Goal: Transaction & Acquisition: Book appointment/travel/reservation

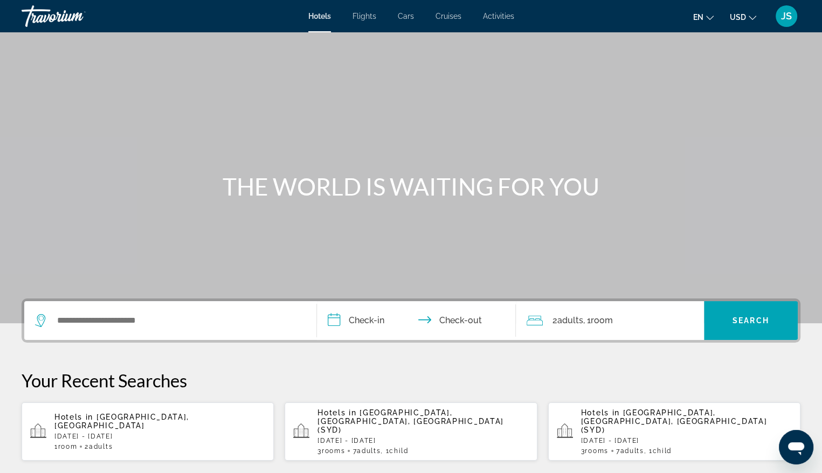
click at [366, 16] on span "Flights" at bounding box center [364, 16] width 24 height 9
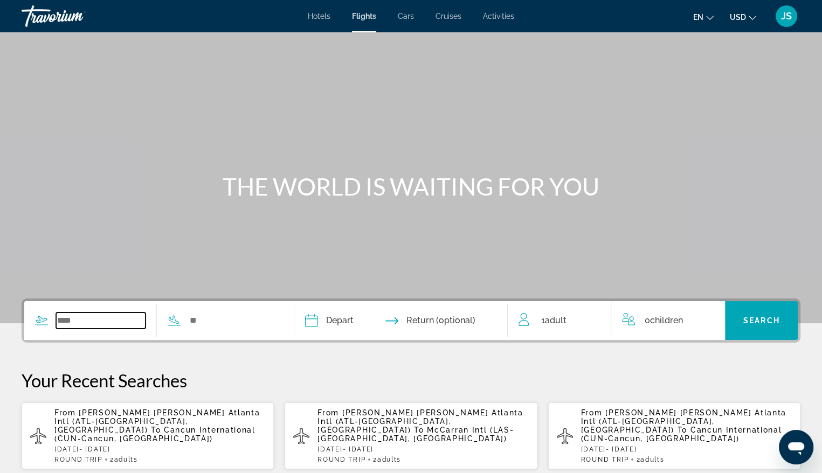
click at [108, 320] on input "Search widget" at bounding box center [100, 321] width 89 height 16
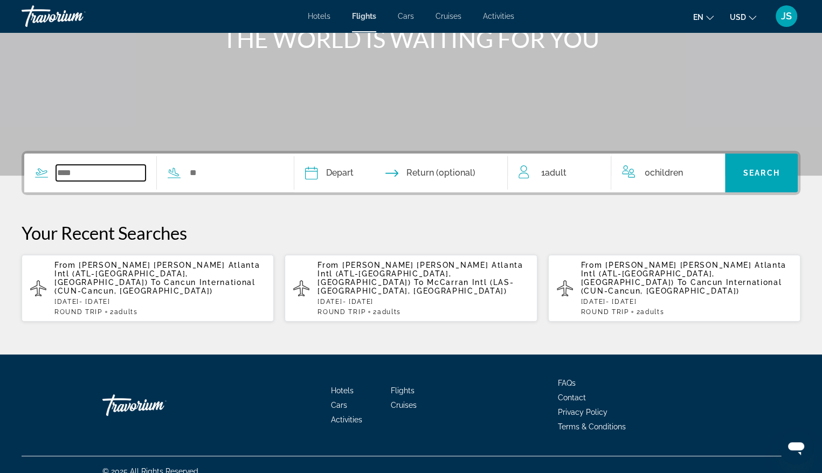
scroll to position [151, 0]
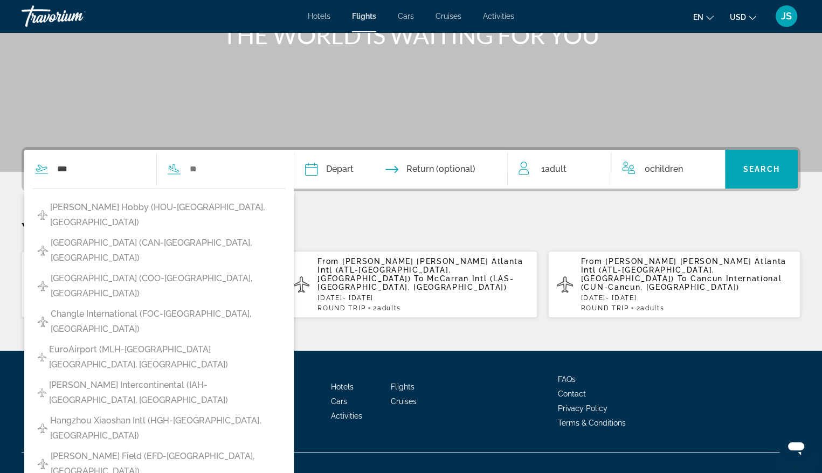
click at [248, 137] on div "Main content" at bounding box center [411, 10] width 822 height 323
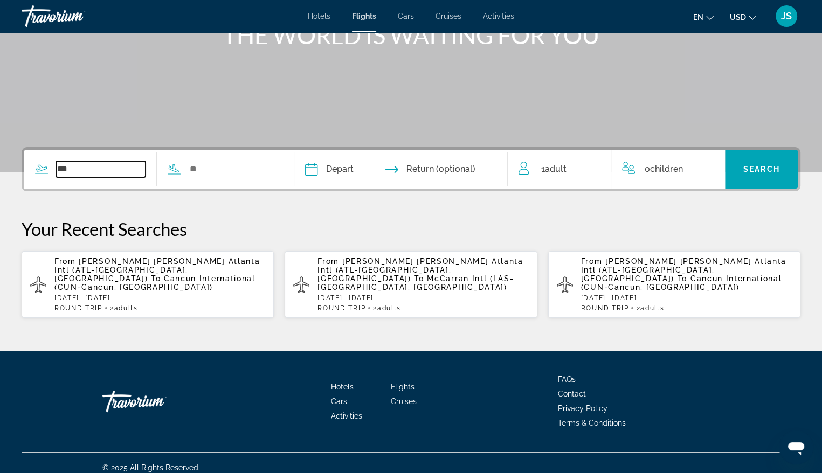
drag, startPoint x: 92, startPoint y: 171, endPoint x: 70, endPoint y: 169, distance: 22.2
click at [71, 169] on input "***" at bounding box center [100, 169] width 89 height 16
type input "*"
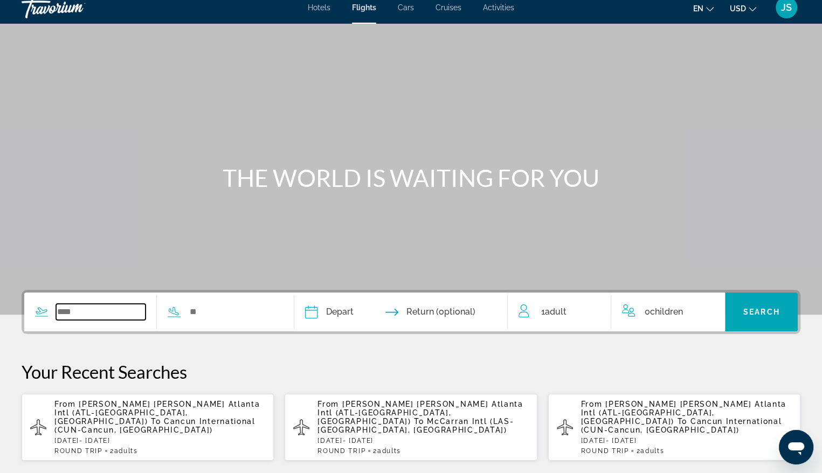
scroll to position [0, 0]
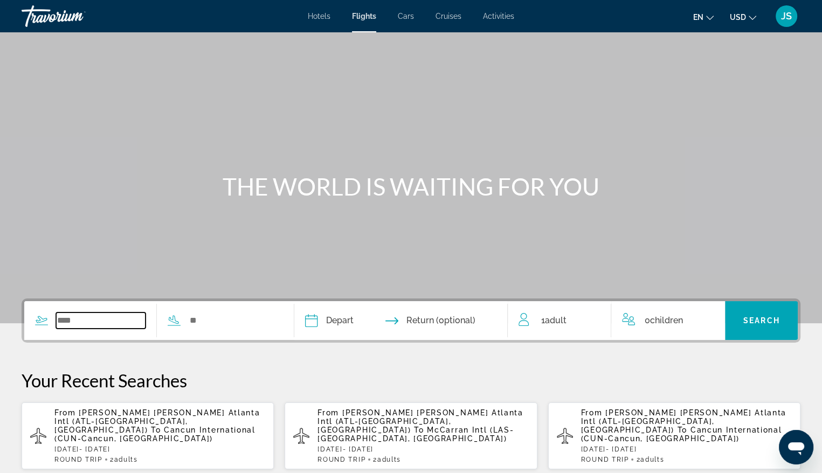
click at [78, 319] on input "Search widget" at bounding box center [100, 321] width 89 height 16
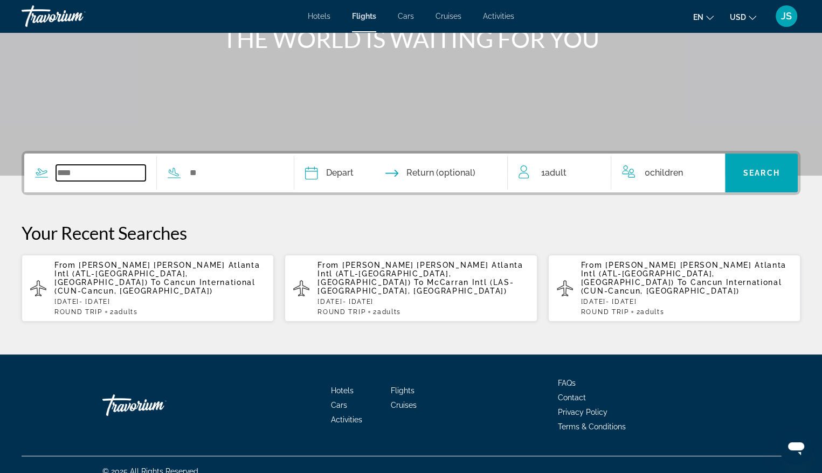
scroll to position [151, 0]
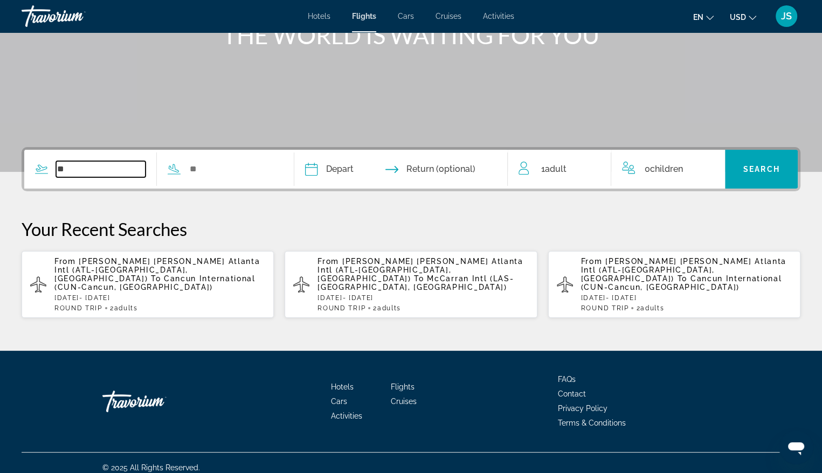
type input "*"
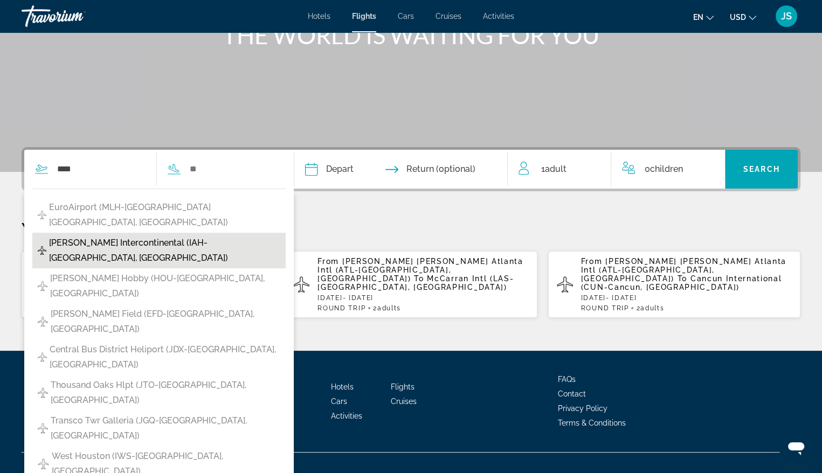
click at [103, 235] on span "[PERSON_NAME] Intercontinental (IAH-[GEOGRAPHIC_DATA], [GEOGRAPHIC_DATA])" at bounding box center [164, 250] width 231 height 30
type input "**********"
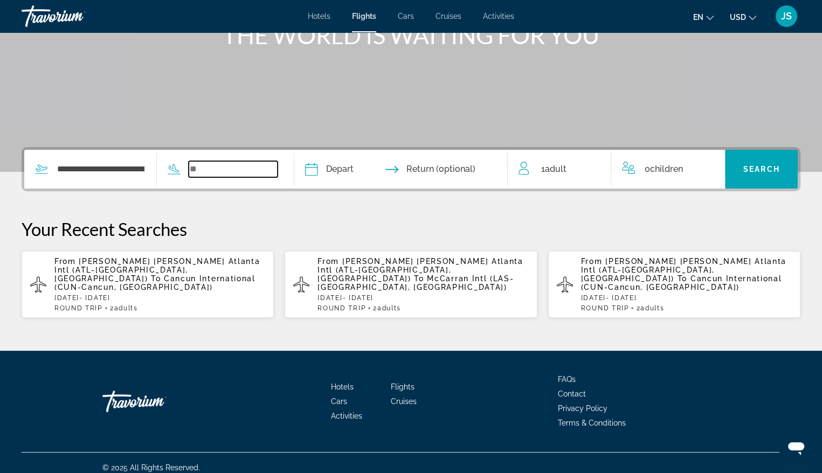
click at [211, 171] on input "Search widget" at bounding box center [233, 169] width 89 height 16
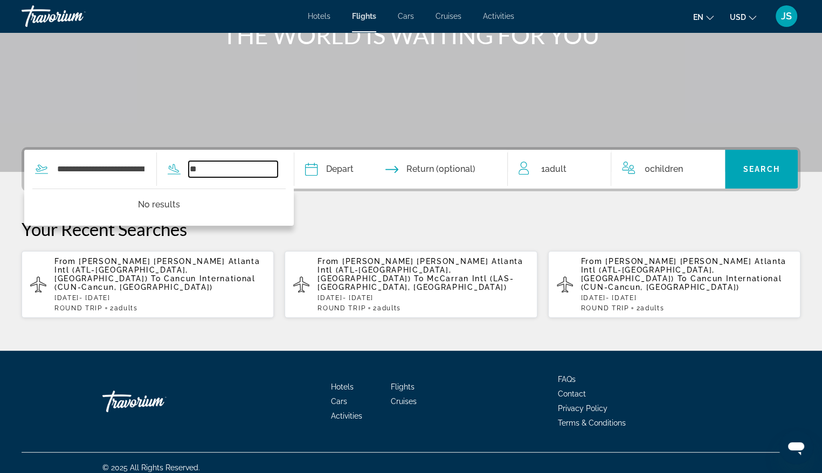
type input "*"
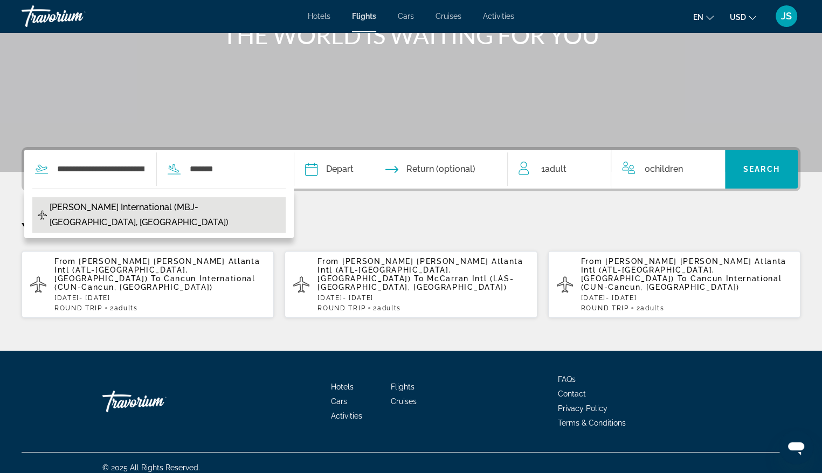
click at [208, 210] on span "[PERSON_NAME] International (MBJ-[GEOGRAPHIC_DATA], [GEOGRAPHIC_DATA])" at bounding box center [165, 215] width 231 height 30
type input "**********"
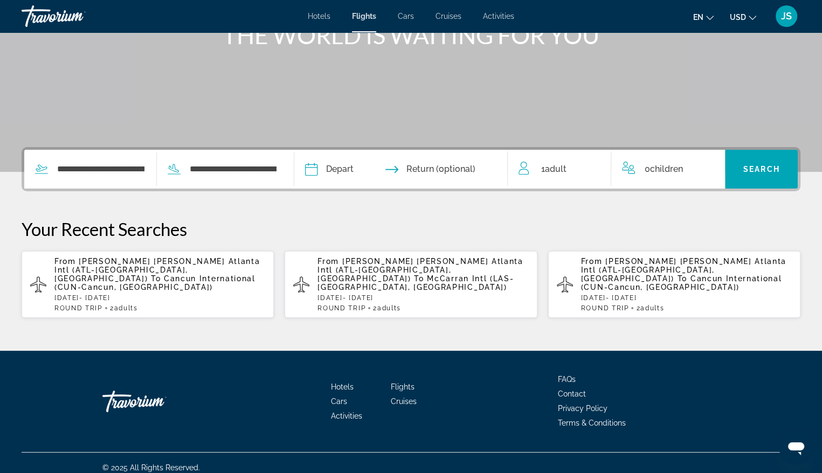
drag, startPoint x: 208, startPoint y: 210, endPoint x: 366, endPoint y: 167, distance: 164.0
click at [366, 167] on input "Depart date" at bounding box center [355, 171] width 106 height 42
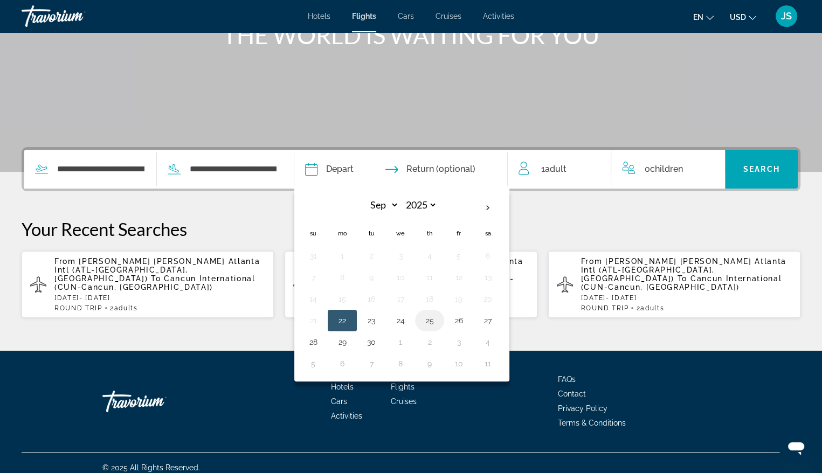
click at [438, 324] on button "25" at bounding box center [429, 320] width 17 height 15
type input "**********"
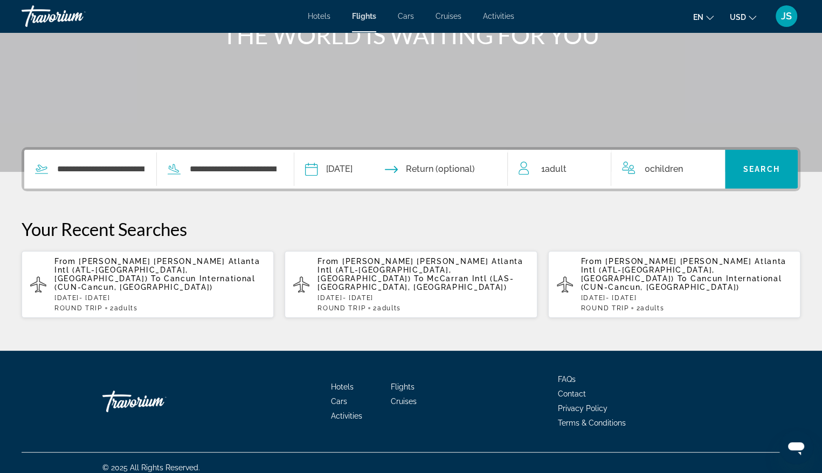
click at [480, 171] on input "Return date" at bounding box center [459, 171] width 106 height 42
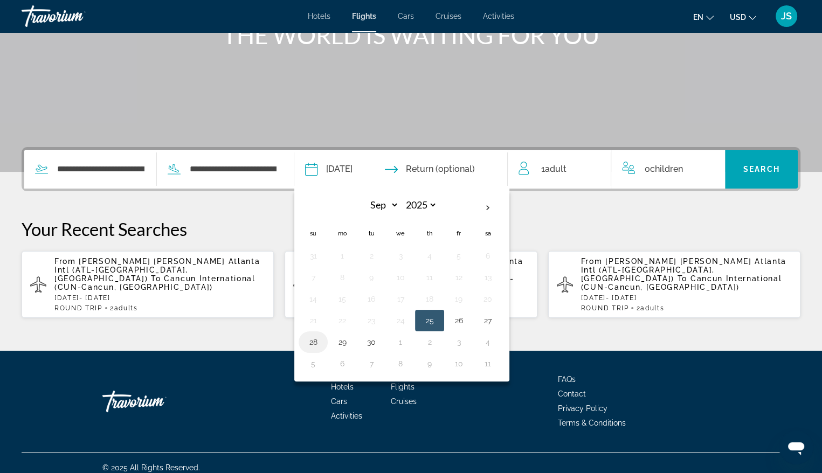
click at [322, 338] on button "28" at bounding box center [312, 342] width 17 height 15
type input "**********"
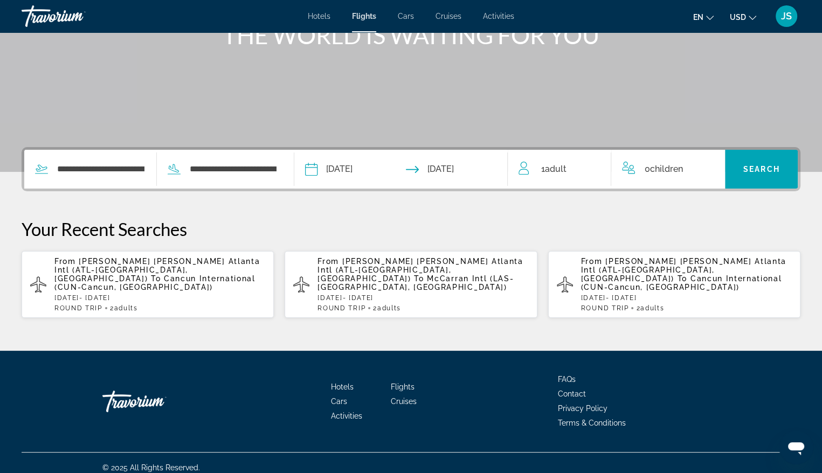
click at [566, 172] on span "Adult" at bounding box center [556, 169] width 22 height 10
click at [595, 166] on icon "Increment adults" at bounding box center [595, 167] width 10 height 13
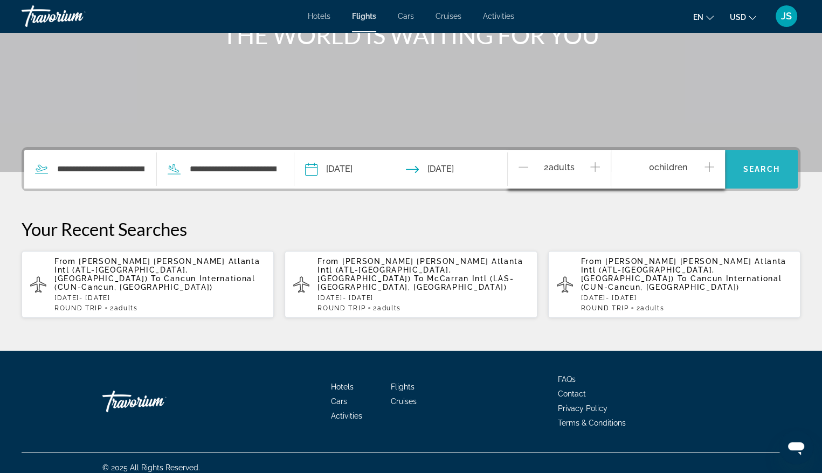
click at [754, 173] on span "Search widget" at bounding box center [761, 169] width 73 height 26
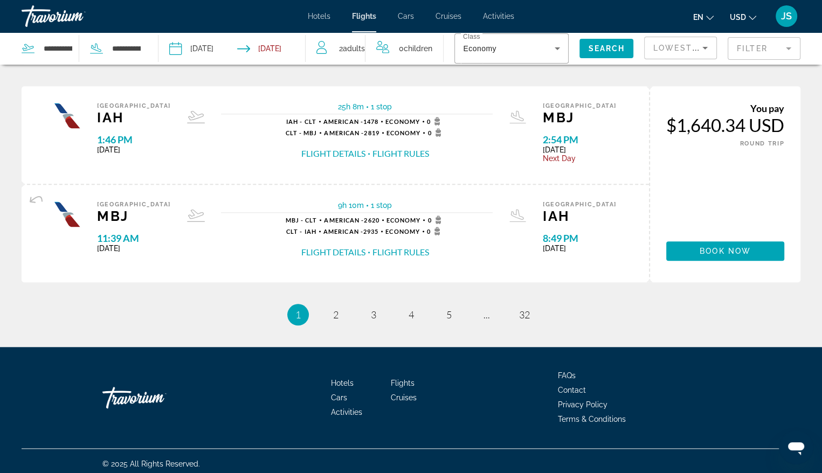
scroll to position [1108, 0]
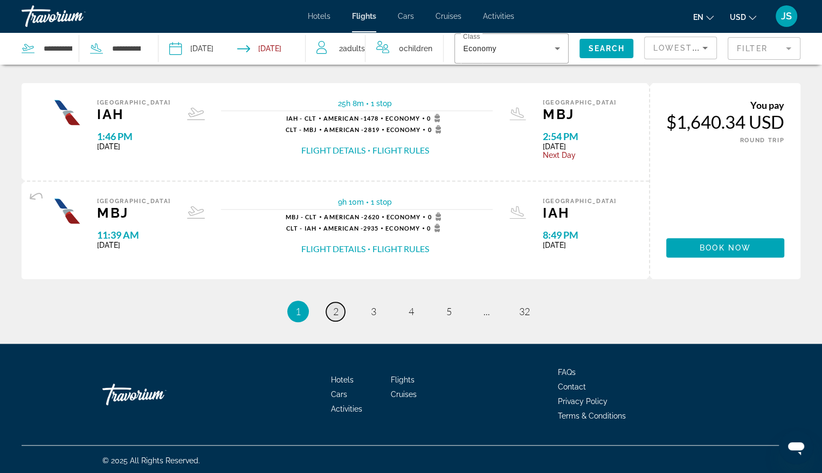
click at [337, 308] on span "2" at bounding box center [335, 312] width 5 height 12
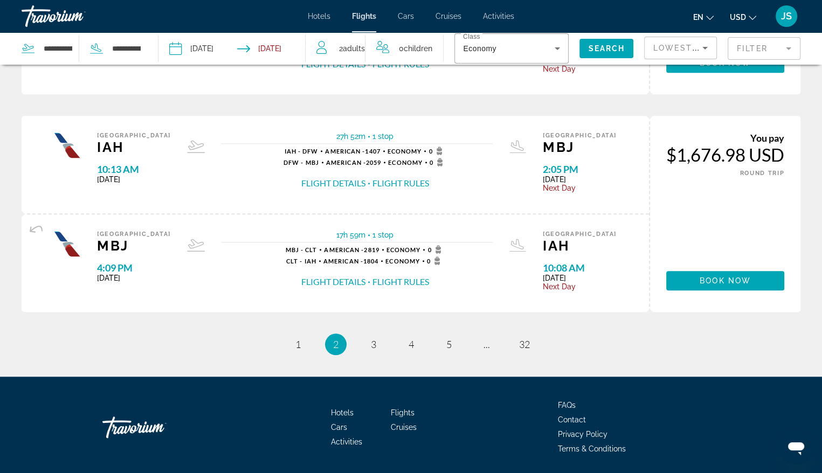
scroll to position [1078, 0]
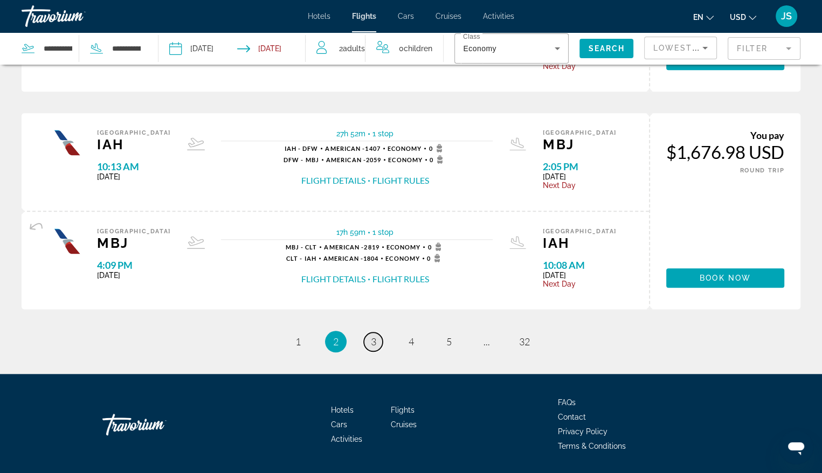
click at [373, 343] on span "3" at bounding box center [373, 342] width 5 height 12
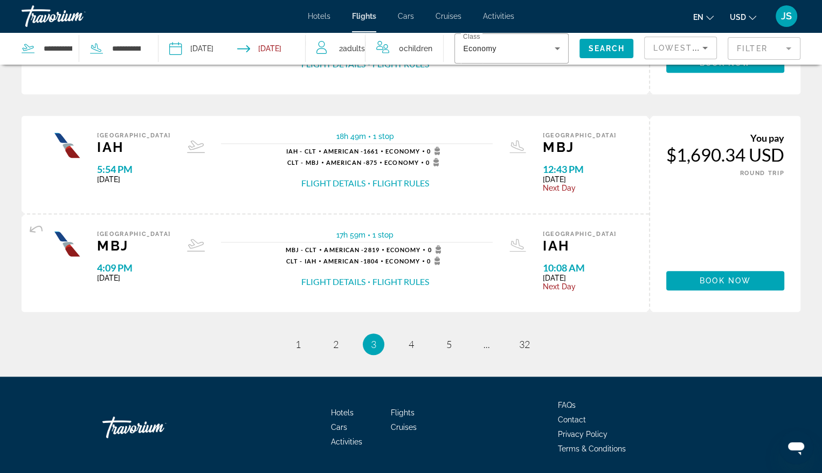
scroll to position [1078, 0]
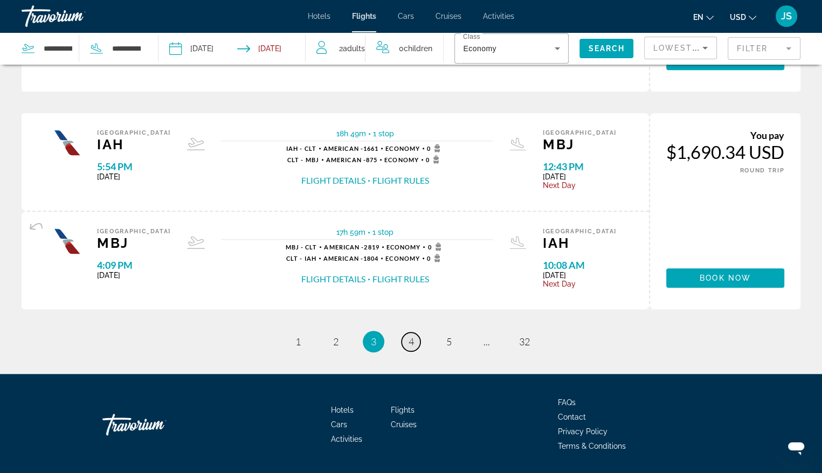
click at [415, 337] on link "page 4" at bounding box center [410, 341] width 19 height 19
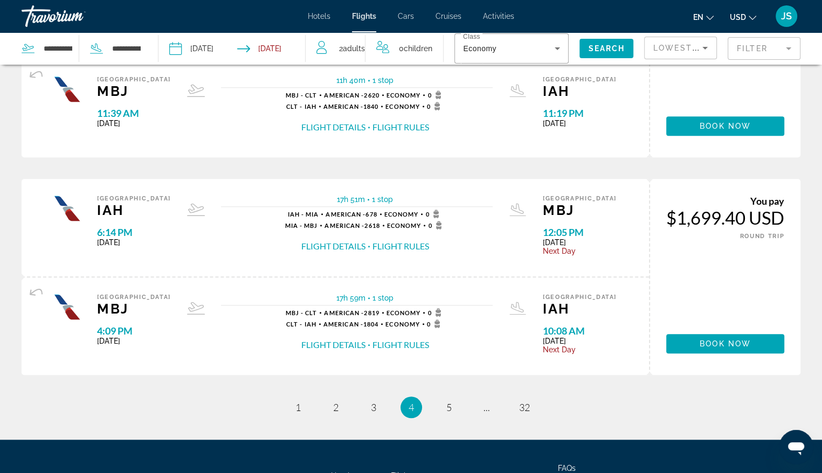
scroll to position [1108, 0]
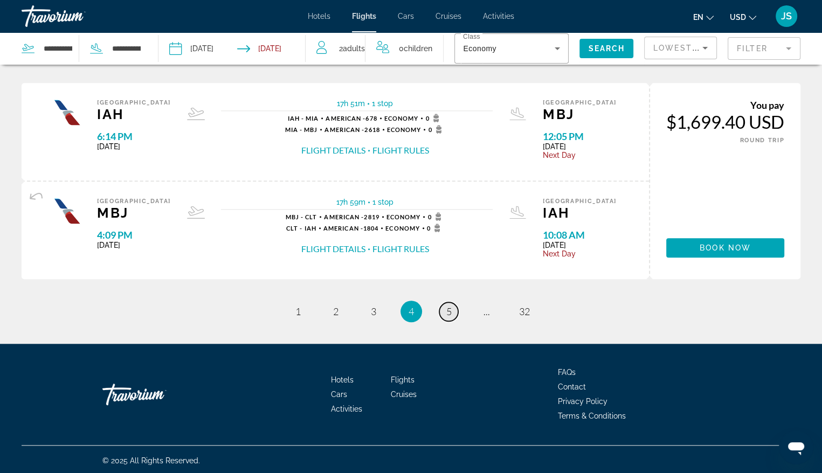
click at [451, 306] on span "5" at bounding box center [448, 312] width 5 height 12
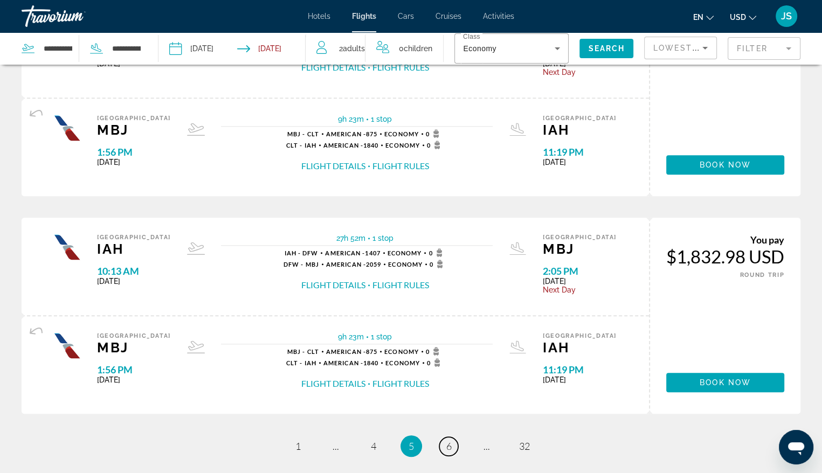
scroll to position [1024, 0]
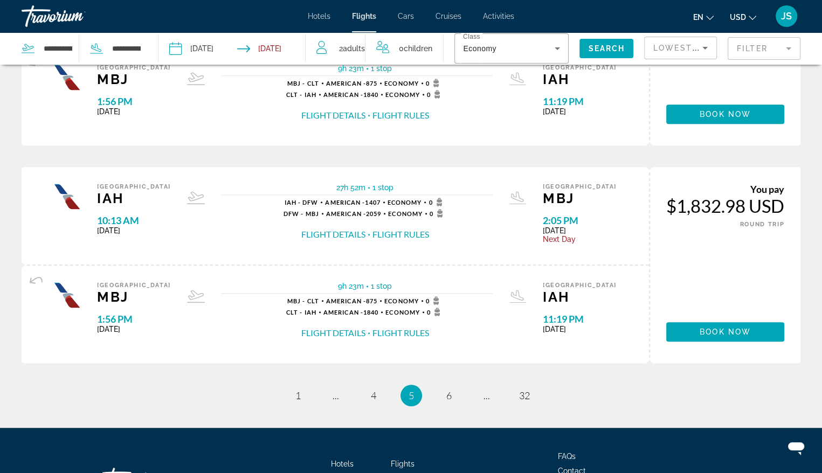
click at [447, 403] on li "page 6" at bounding box center [449, 396] width 22 height 22
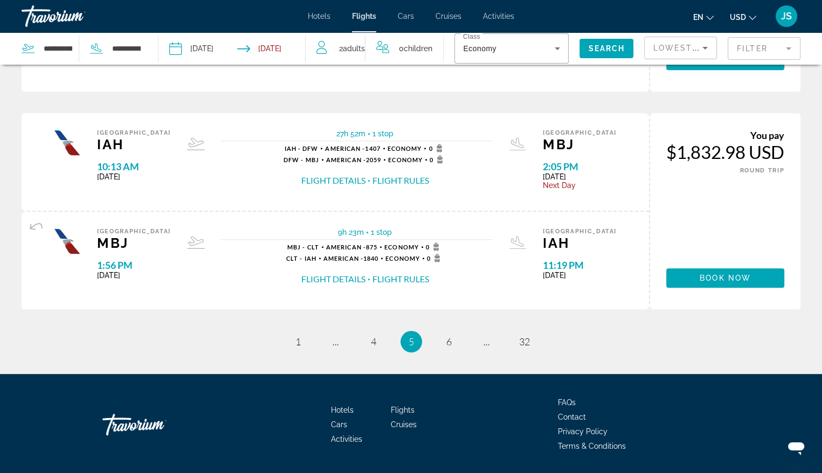
scroll to position [1108, 0]
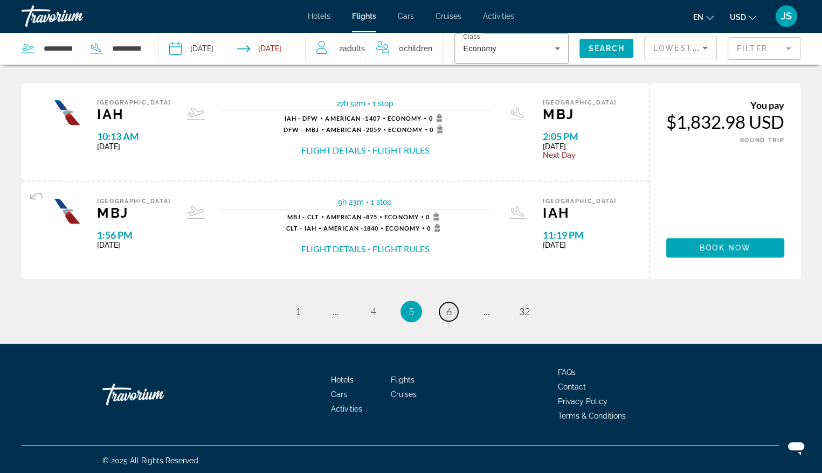
click at [449, 310] on span "6" at bounding box center [448, 312] width 5 height 12
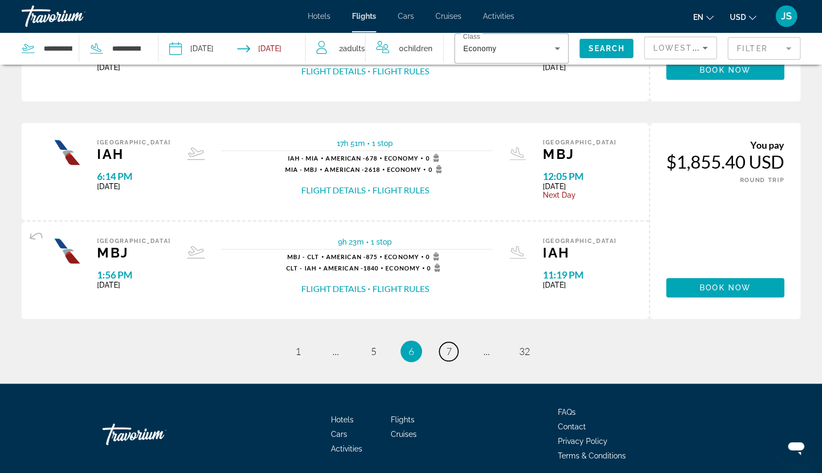
scroll to position [1078, 0]
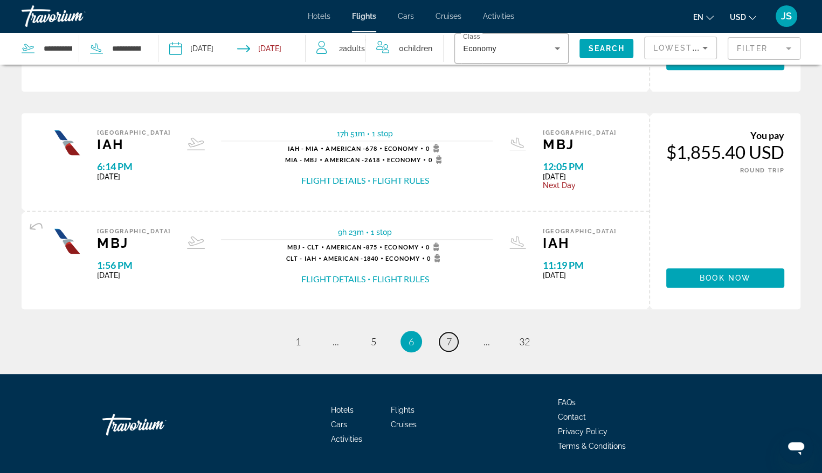
click at [453, 337] on link "page 7" at bounding box center [448, 341] width 19 height 19
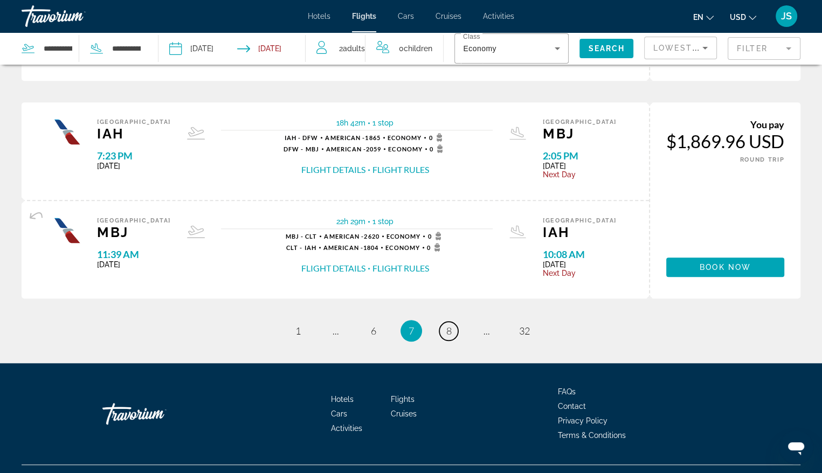
scroll to position [1108, 0]
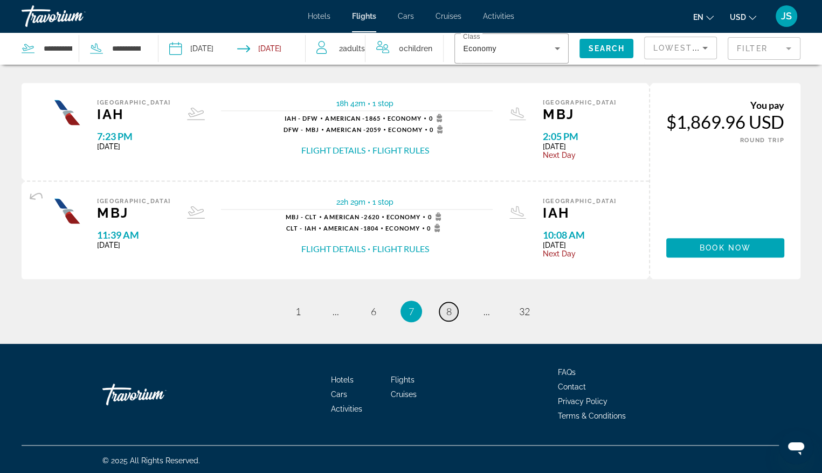
click at [455, 308] on link "page 8" at bounding box center [448, 311] width 19 height 19
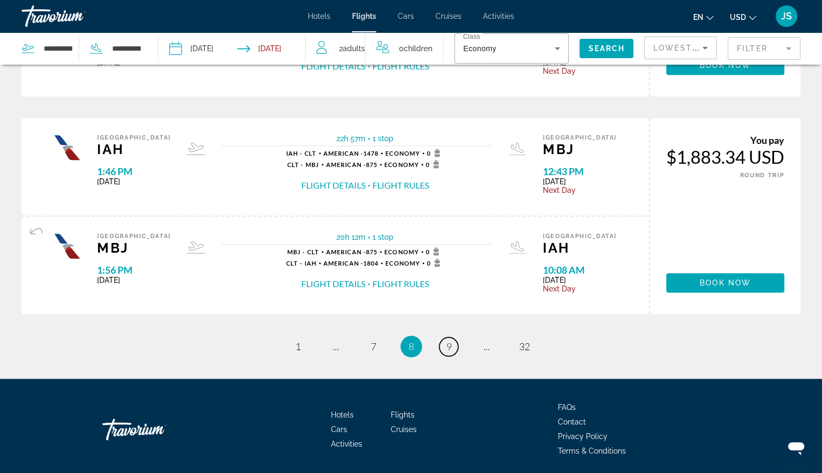
scroll to position [1078, 0]
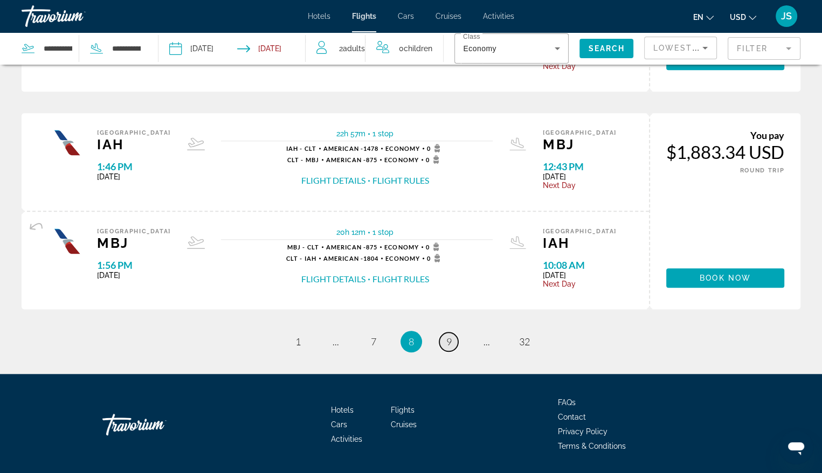
click at [450, 336] on span "9" at bounding box center [448, 342] width 5 height 12
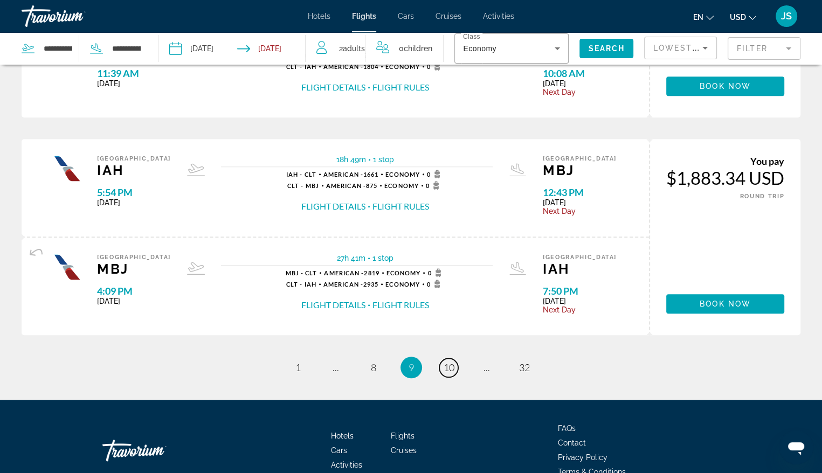
scroll to position [1108, 0]
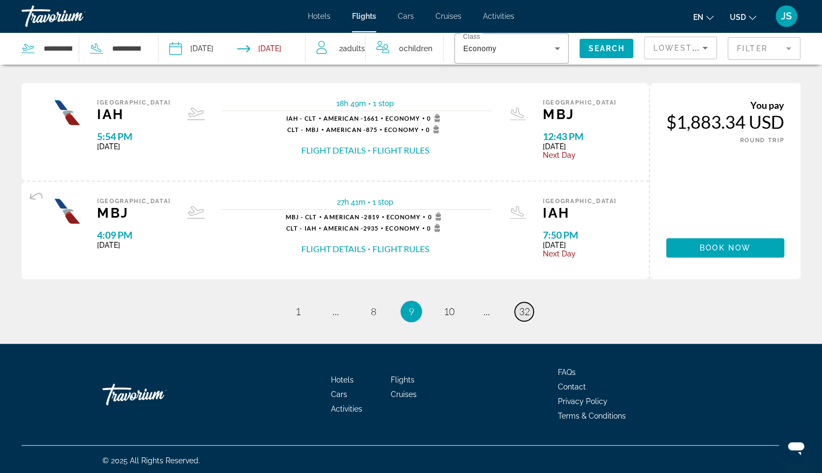
click at [525, 311] on span "32" at bounding box center [524, 312] width 11 height 12
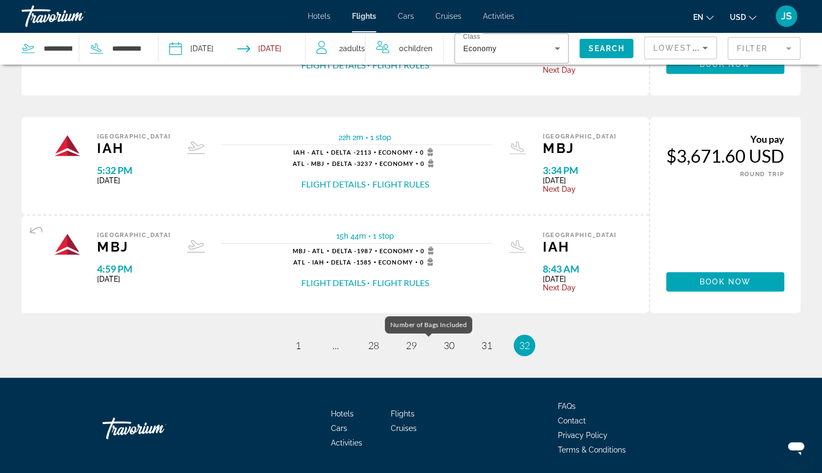
scroll to position [890, 0]
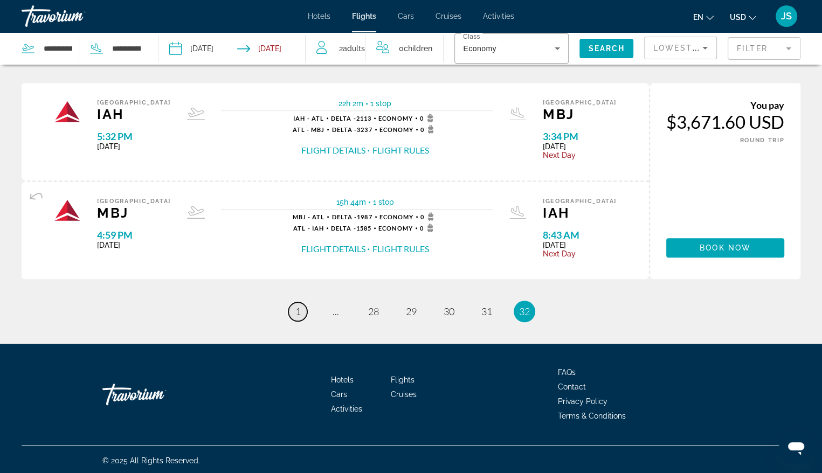
click at [300, 309] on span "1" at bounding box center [297, 312] width 5 height 12
